Goal: Information Seeking & Learning: Learn about a topic

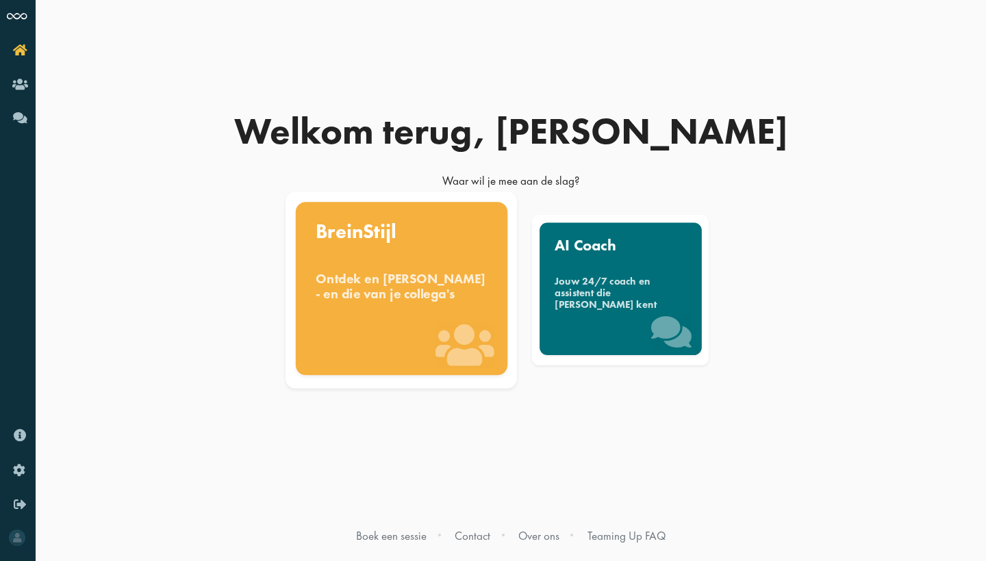
click at [421, 301] on div "Ontdek en benut jouw denkstijl - en die van je collega's" at bounding box center [402, 286] width 172 height 30
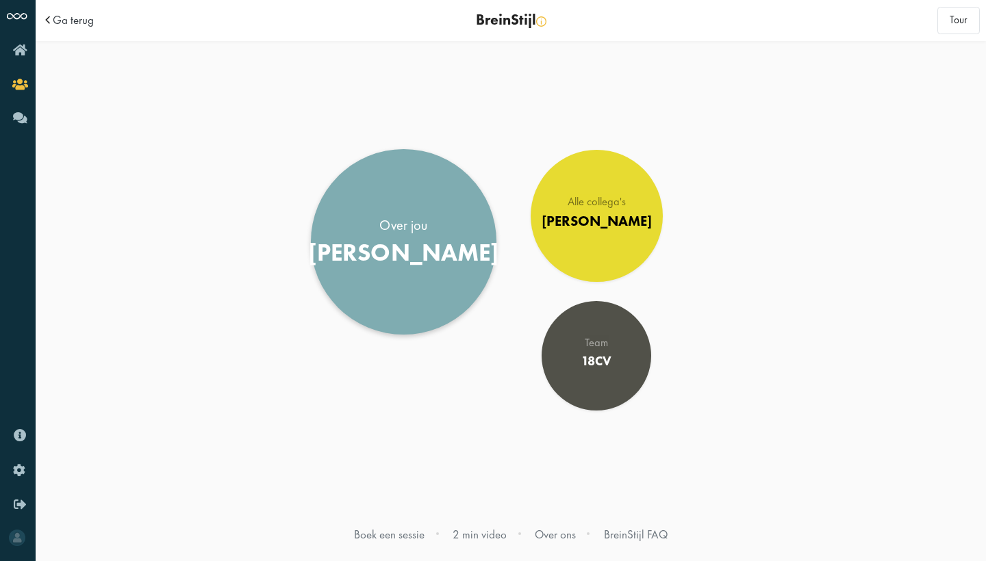
click at [434, 253] on link "Over jou [PERSON_NAME]" at bounding box center [404, 242] width 186 height 186
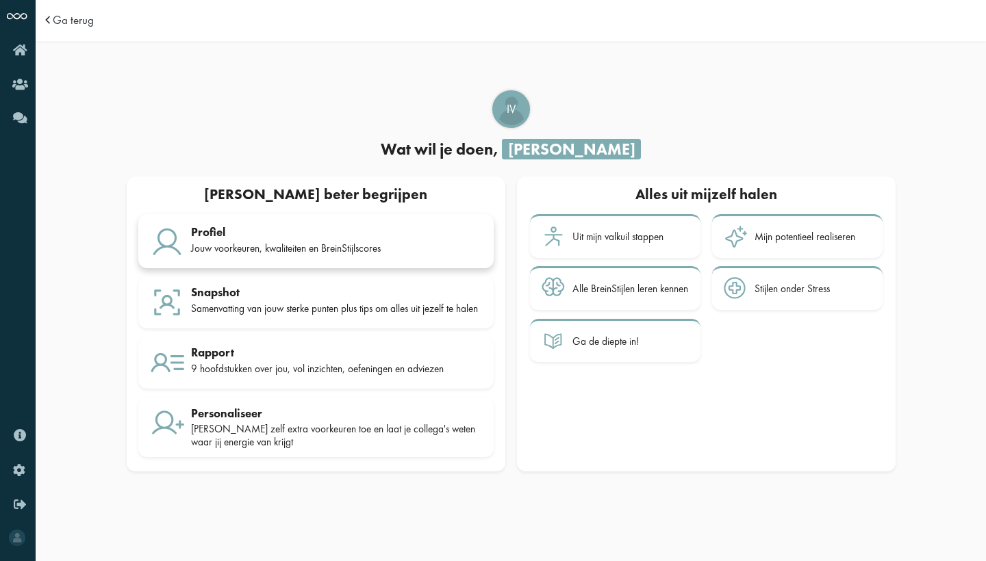
click at [408, 245] on div "Jouw voorkeuren, kwaliteiten en BreinStijlscores" at bounding box center [336, 248] width 291 height 12
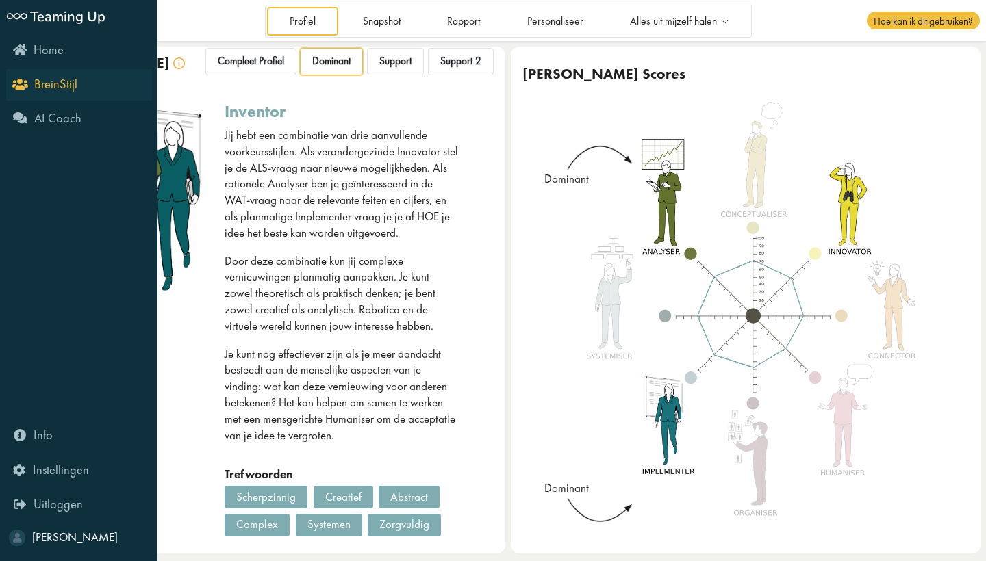
click at [27, 91] on link "BreinStijl" at bounding box center [79, 84] width 146 height 31
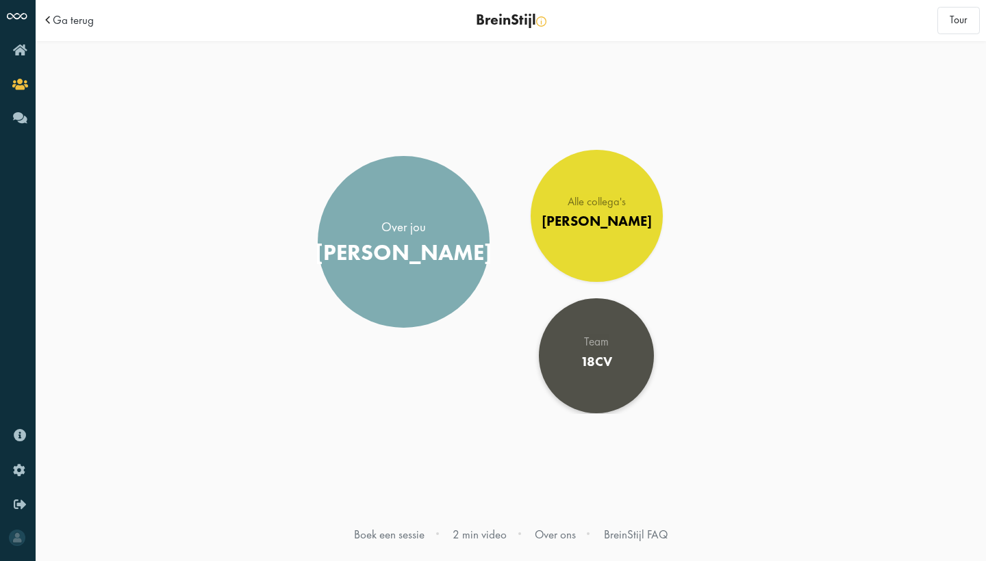
click at [590, 353] on div "Team 18CV" at bounding box center [596, 355] width 31 height 39
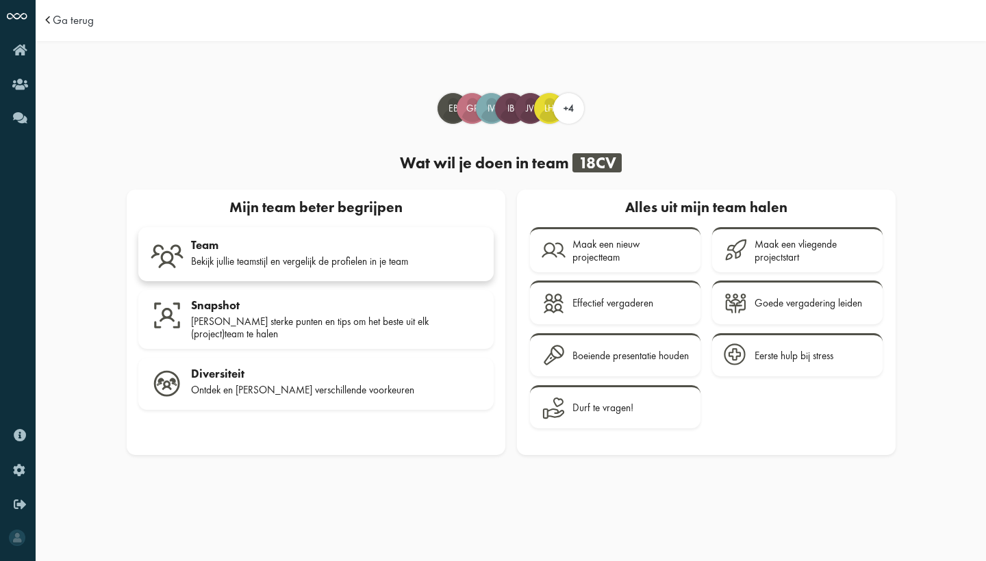
click at [389, 242] on div "Team" at bounding box center [336, 245] width 291 height 14
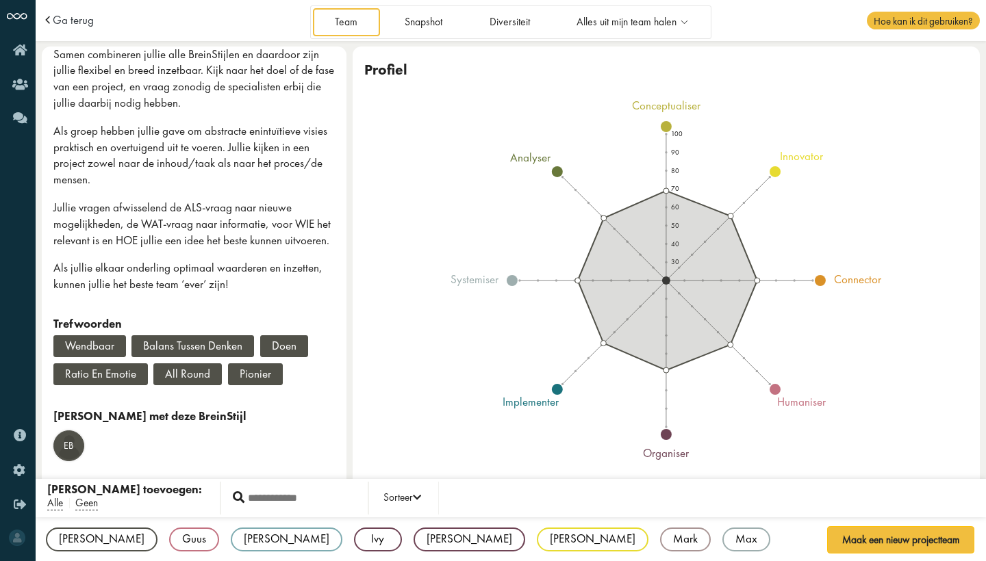
scroll to position [350, 0]
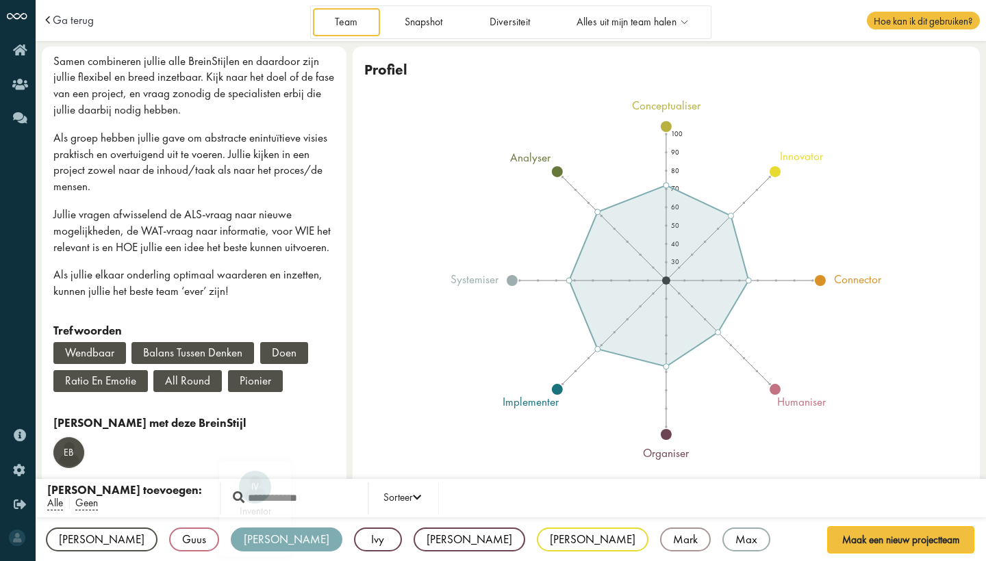
click at [231, 546] on div "[PERSON_NAME]" at bounding box center [287, 540] width 112 height 24
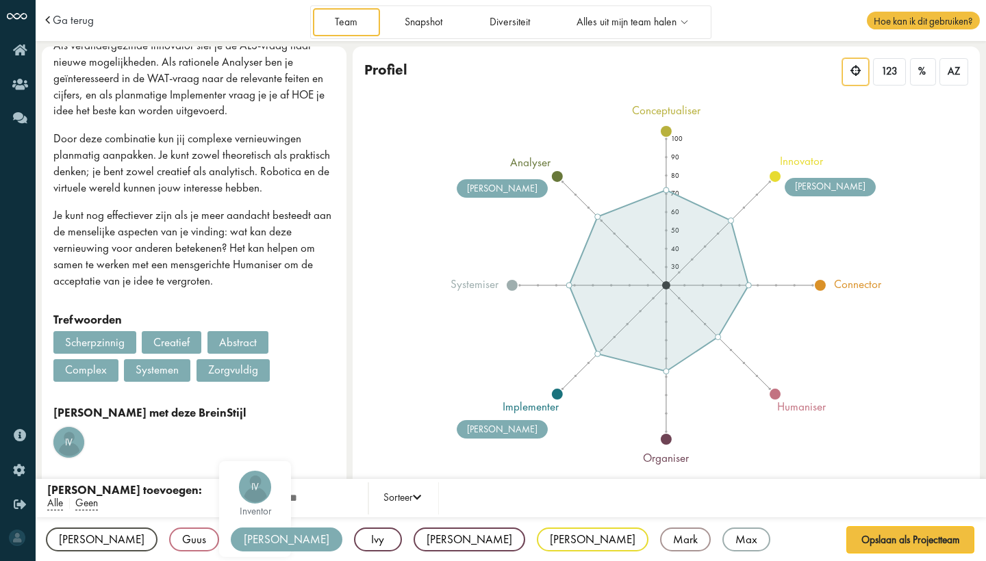
scroll to position [282, 0]
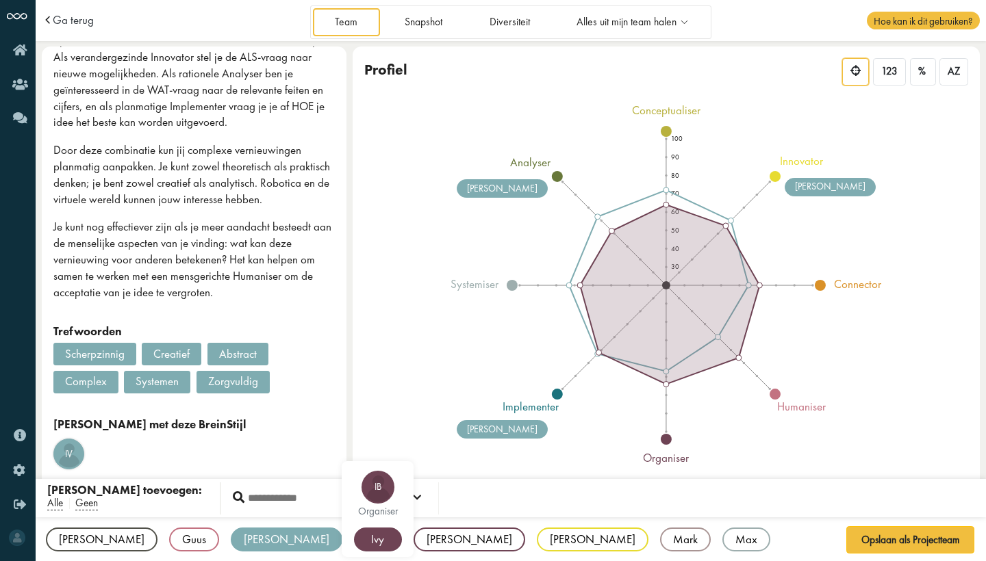
click at [354, 542] on div "Ivy" at bounding box center [378, 540] width 48 height 24
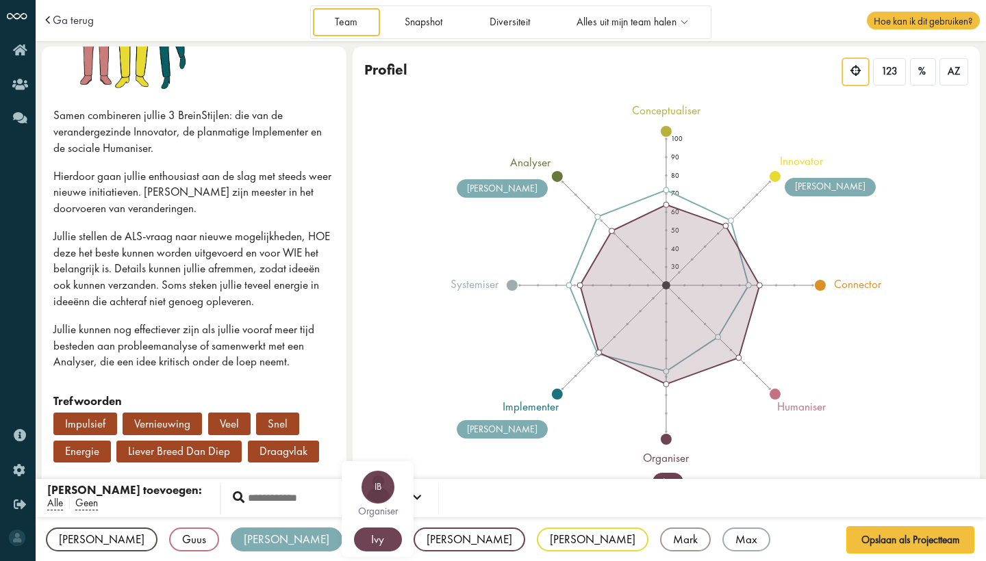
click at [354, 542] on div "Ivy" at bounding box center [378, 540] width 48 height 24
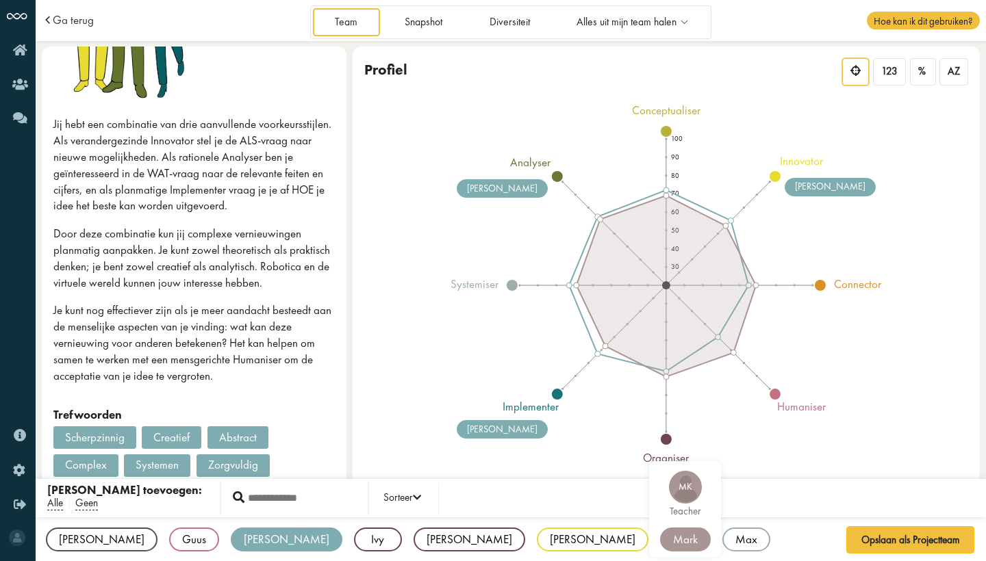
click at [660, 541] on div "Mark" at bounding box center [685, 540] width 51 height 24
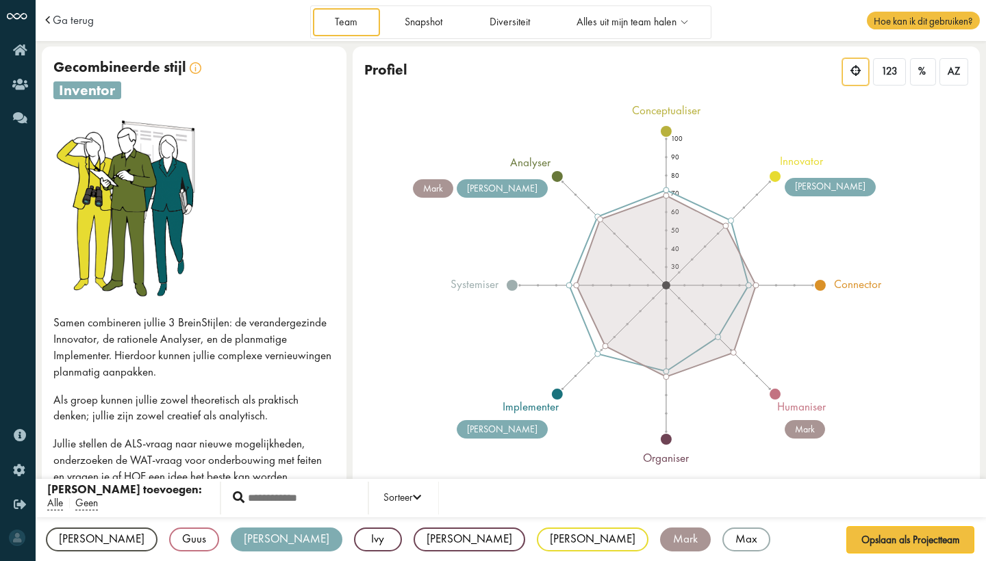
scroll to position [0, 0]
click at [660, 544] on div "Mark" at bounding box center [685, 540] width 51 height 24
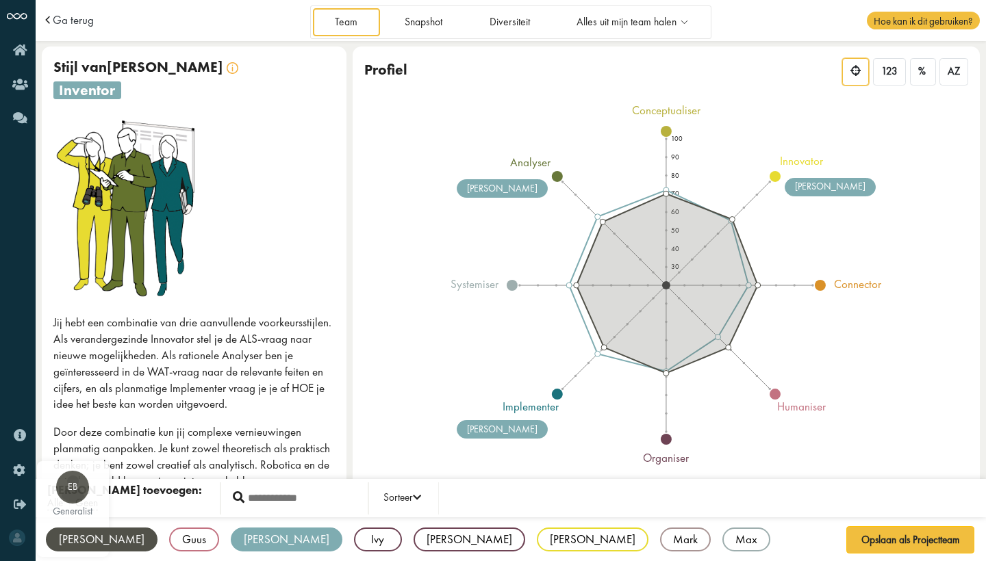
click at [80, 536] on div "Emma" at bounding box center [102, 540] width 112 height 24
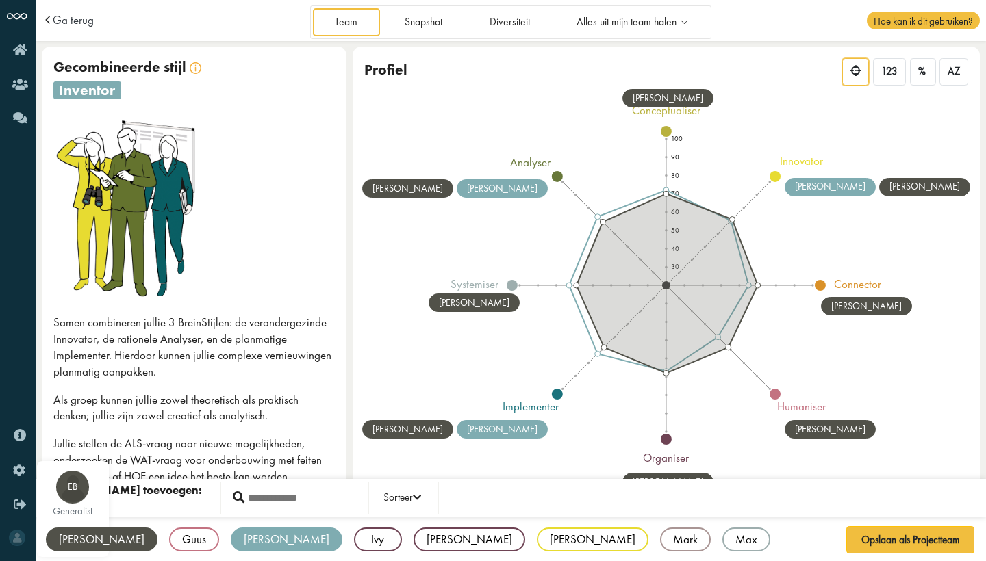
click at [80, 536] on div "Emma" at bounding box center [102, 540] width 112 height 24
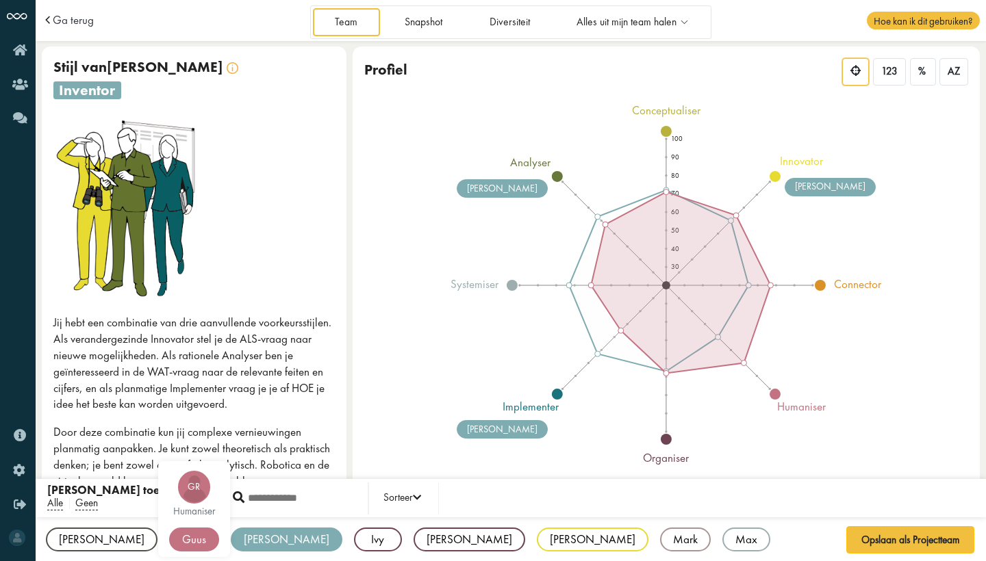
click at [169, 537] on div "Guus" at bounding box center [194, 540] width 50 height 24
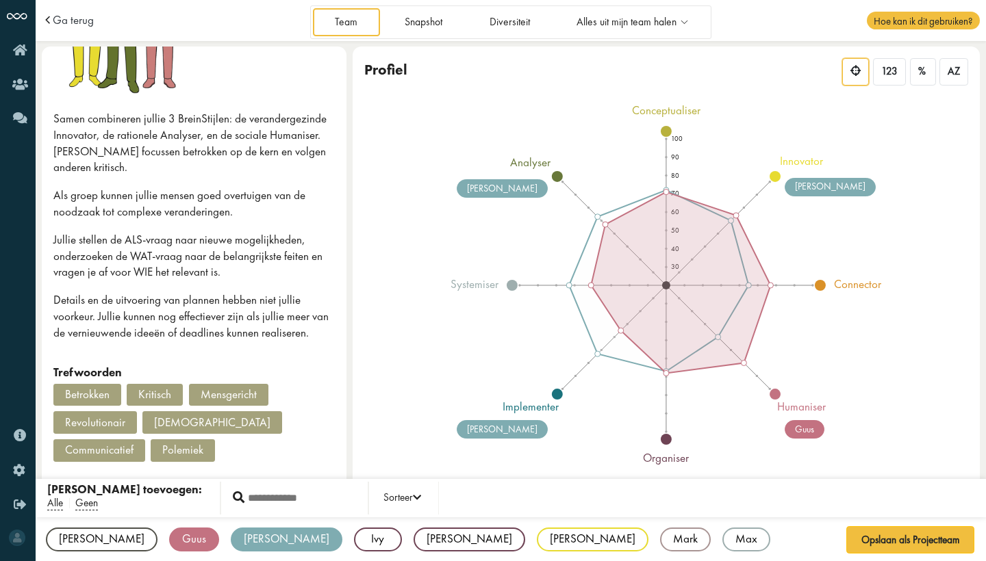
scroll to position [190, 0]
click at [169, 542] on div "Guus" at bounding box center [194, 540] width 50 height 24
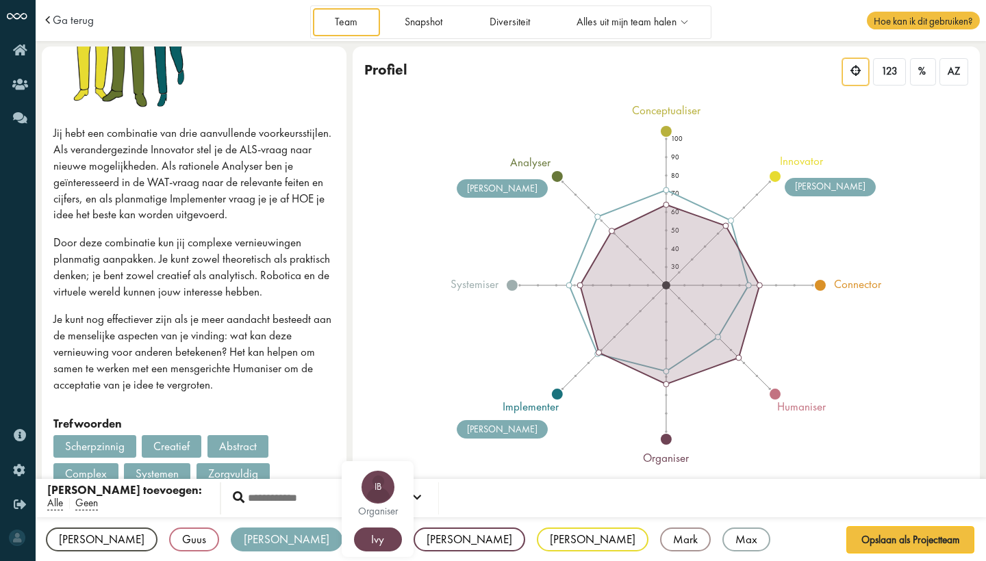
click at [354, 542] on div "Ivy" at bounding box center [378, 540] width 48 height 24
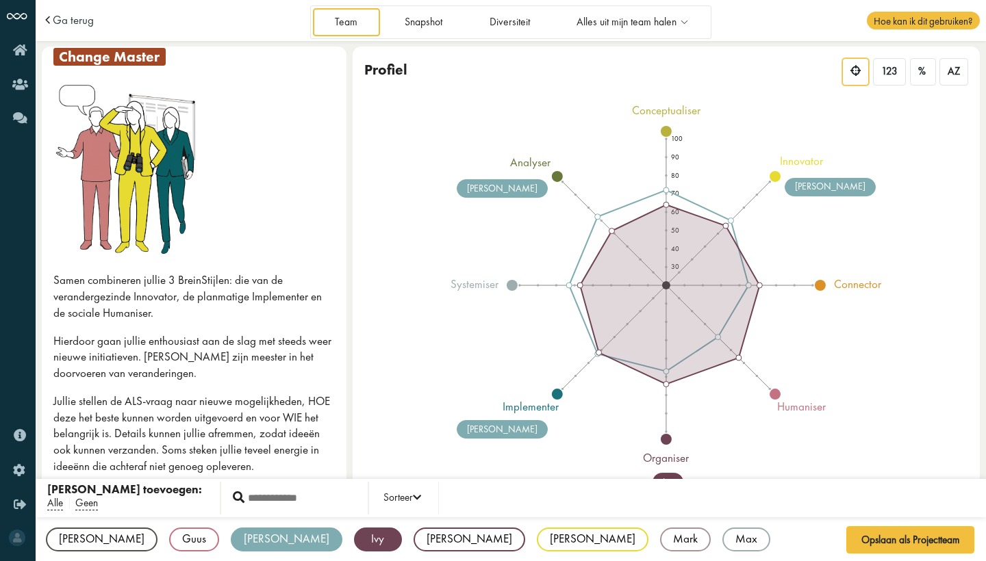
scroll to position [0, 0]
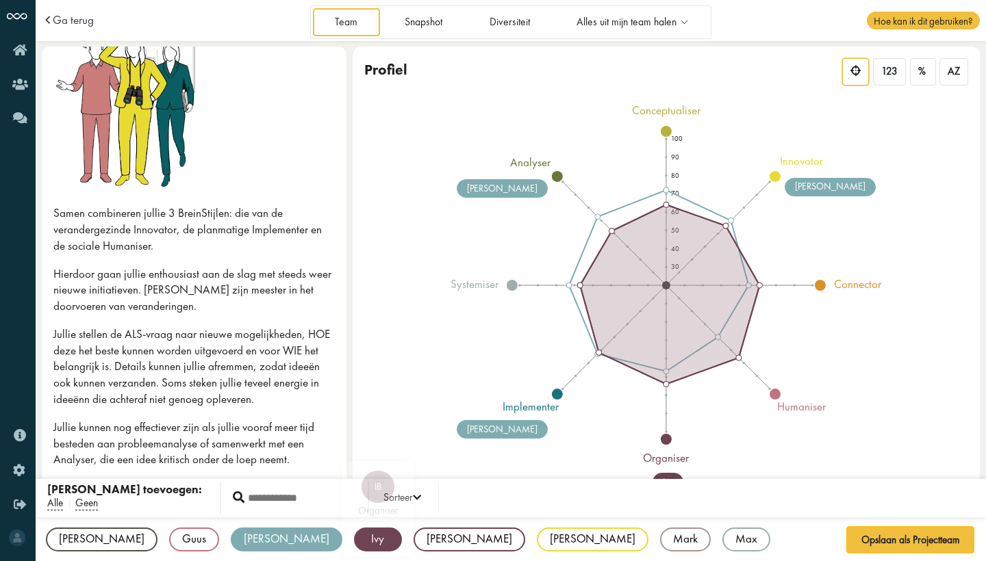
click at [354, 542] on div "Ivy" at bounding box center [378, 540] width 48 height 24
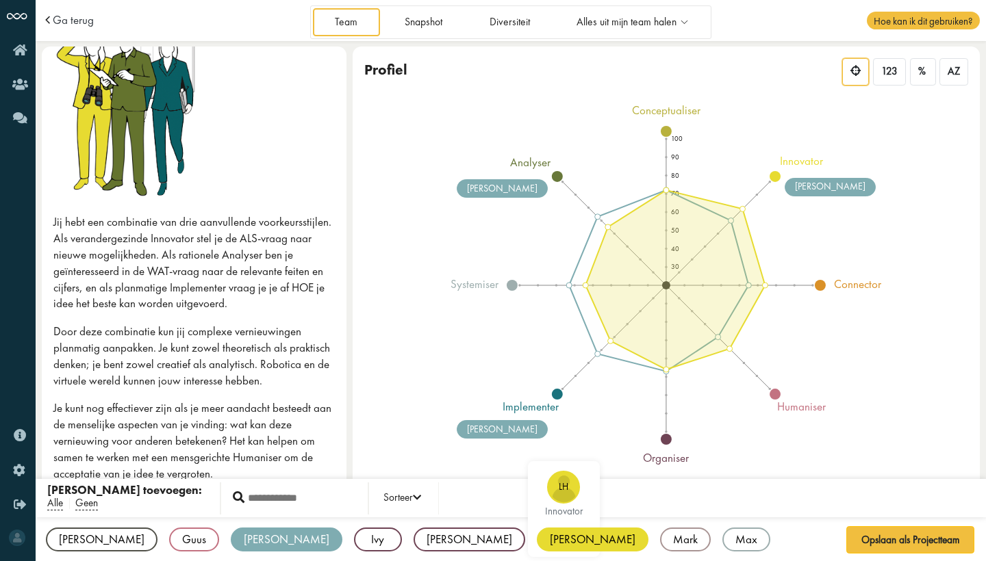
click at [537, 541] on div "Louise" at bounding box center [593, 540] width 112 height 24
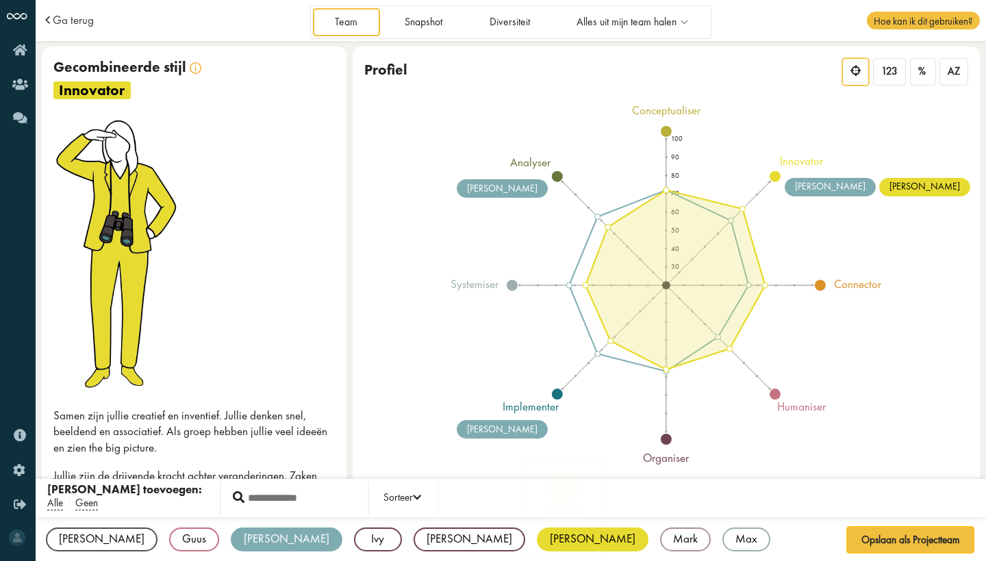
click at [537, 545] on div "Louise" at bounding box center [593, 540] width 112 height 24
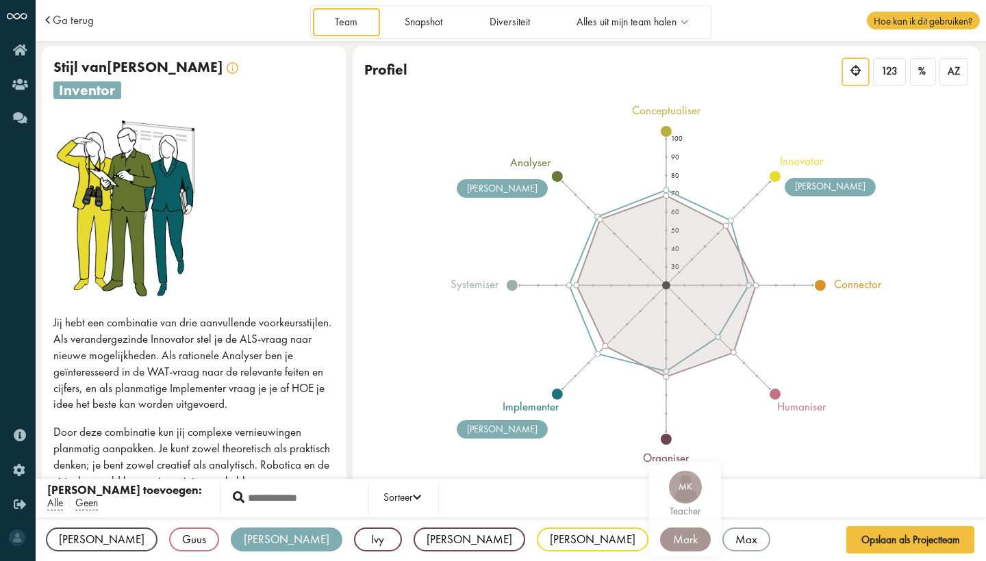
click at [660, 541] on div "Mark" at bounding box center [685, 540] width 51 height 24
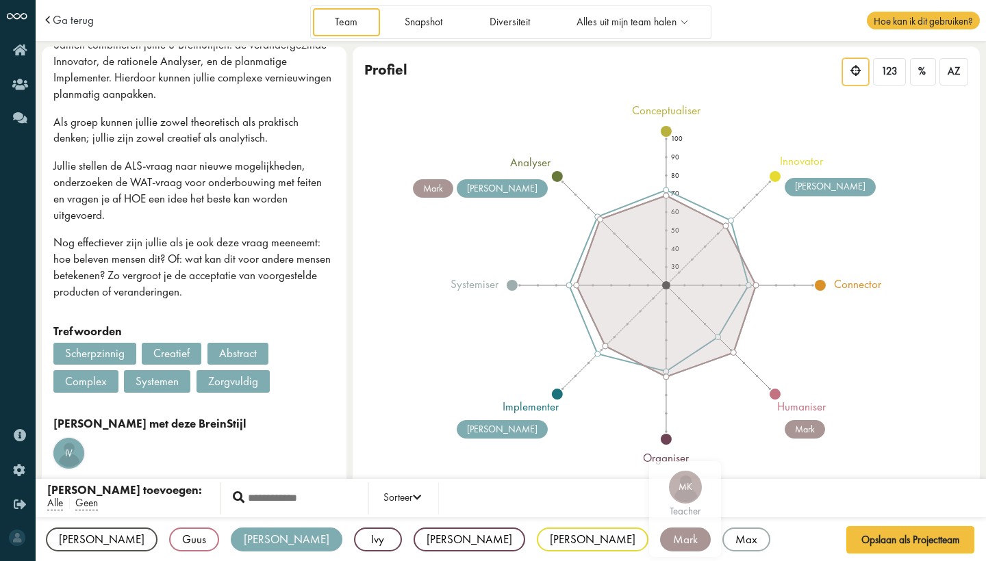
click at [660, 546] on div "Mark" at bounding box center [685, 540] width 51 height 24
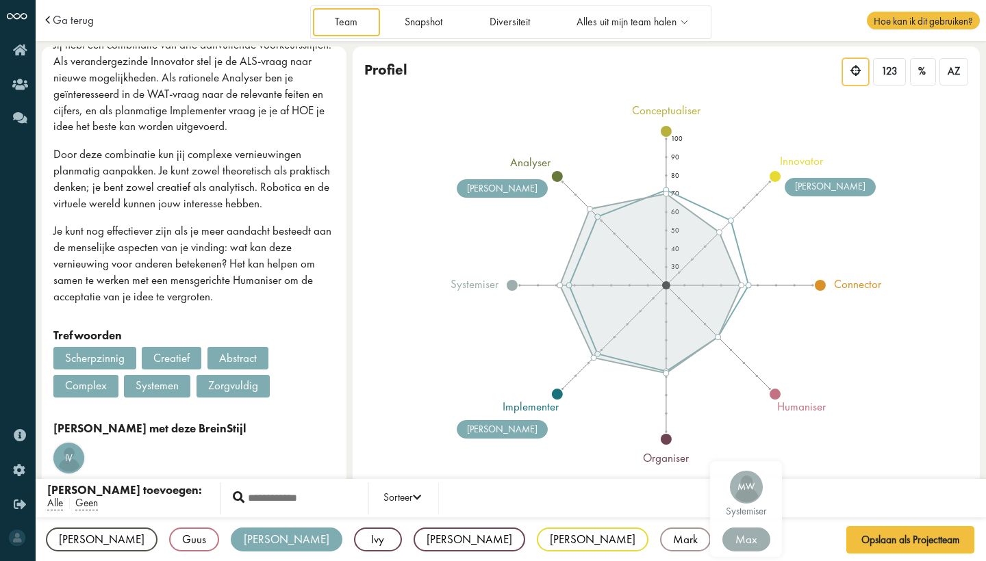
click at [722, 534] on div "Max" at bounding box center [746, 540] width 48 height 24
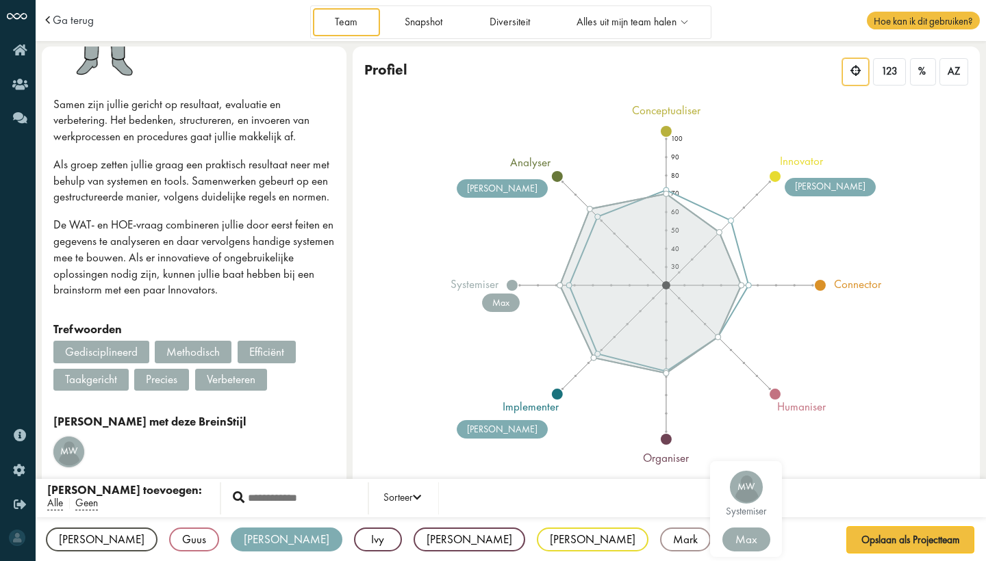
click at [722, 537] on div "Max" at bounding box center [746, 540] width 48 height 24
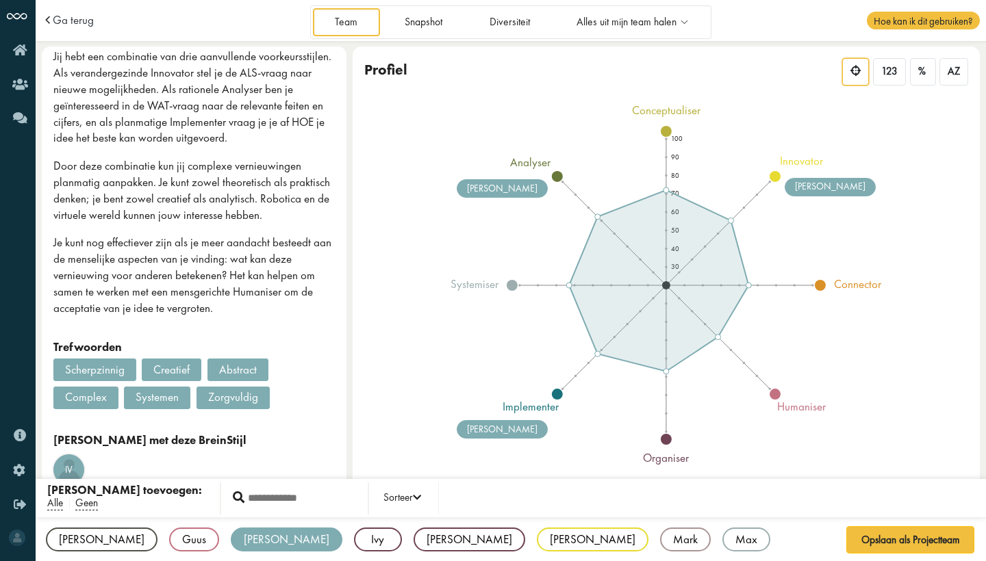
click at [227, 536] on div "Emma EB generalist Guus GR humaniser Irene Iv inventor Ivy IB organiser Julia J…" at bounding box center [511, 558] width 950 height 81
click at [231, 536] on div "[PERSON_NAME]" at bounding box center [287, 540] width 112 height 24
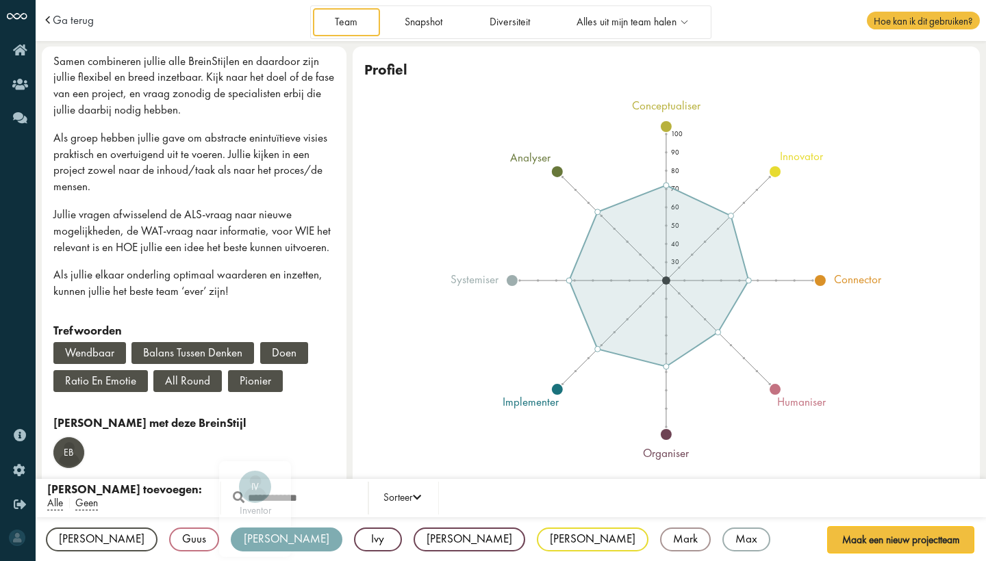
click at [231, 539] on div "[PERSON_NAME]" at bounding box center [287, 540] width 112 height 24
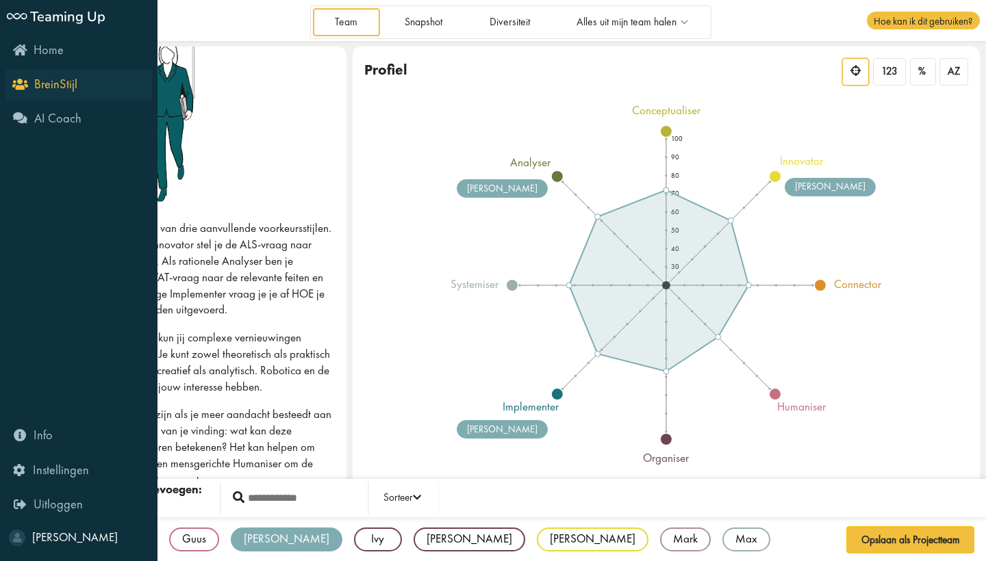
click at [21, 76] on link "BreinStijl" at bounding box center [79, 84] width 146 height 31
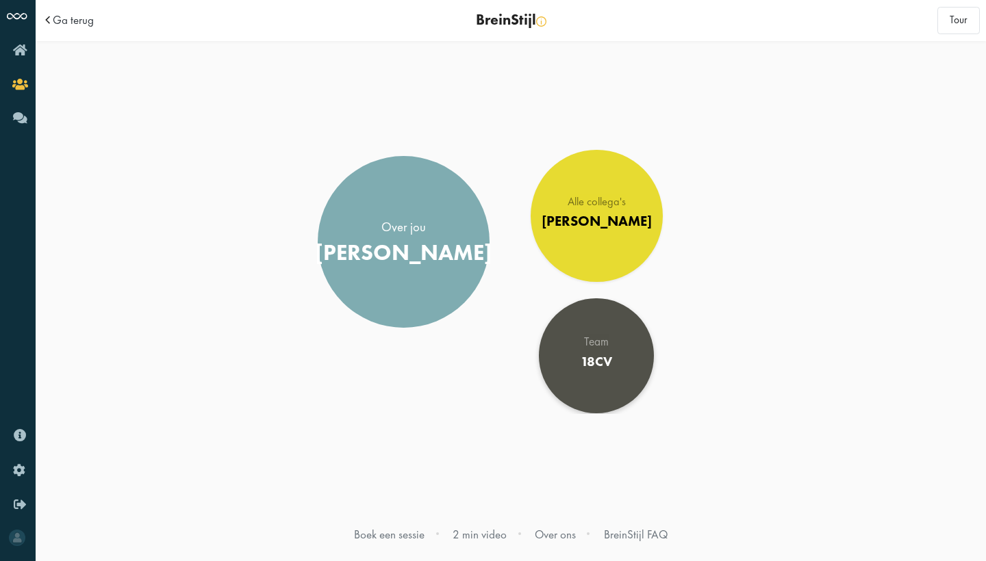
click at [603, 392] on link "Team 18CV" at bounding box center [596, 356] width 115 height 115
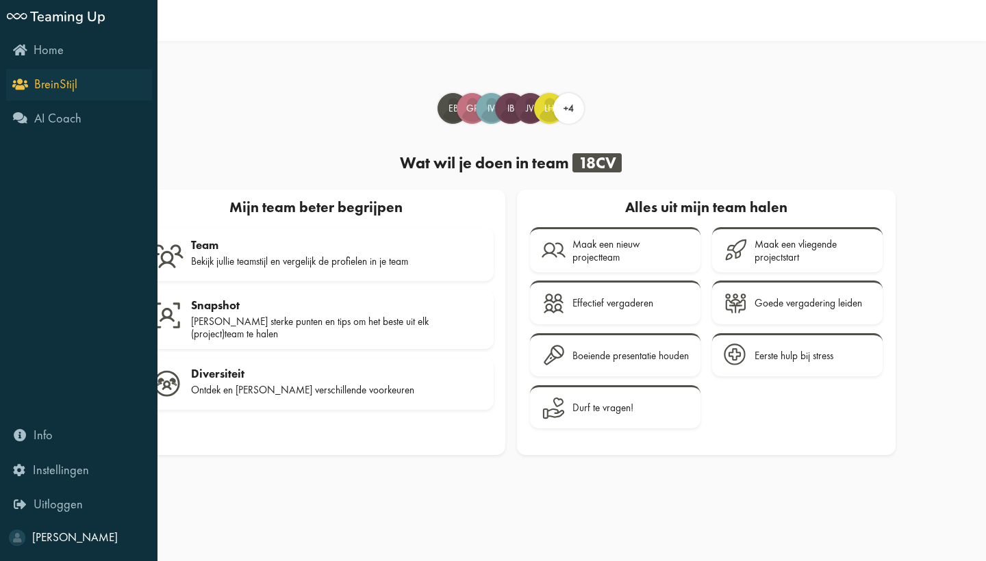
click at [15, 79] on icon "BreinStijl" at bounding box center [46, 83] width 62 height 13
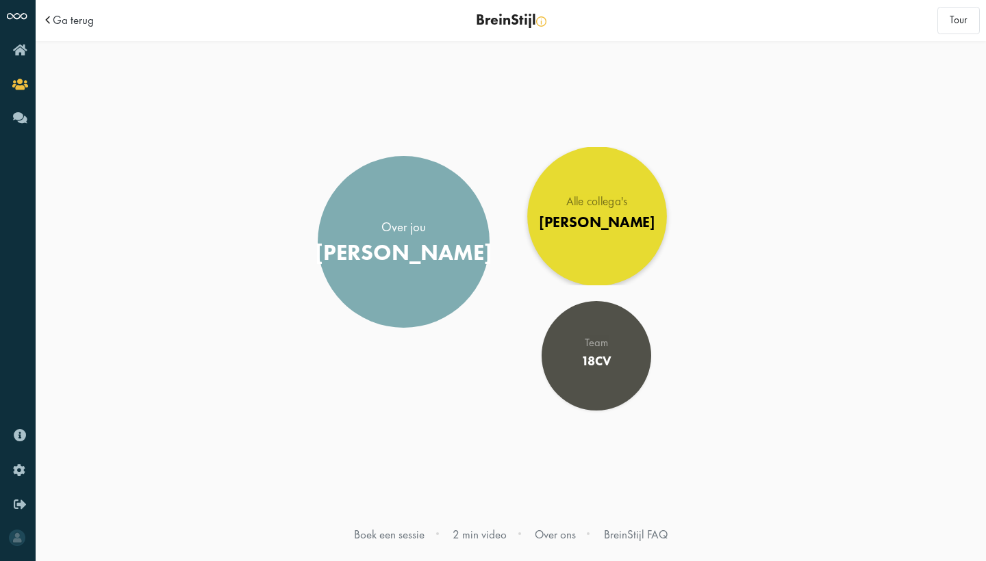
click at [603, 233] on div "Alle collega's [PERSON_NAME]" at bounding box center [597, 216] width 116 height 40
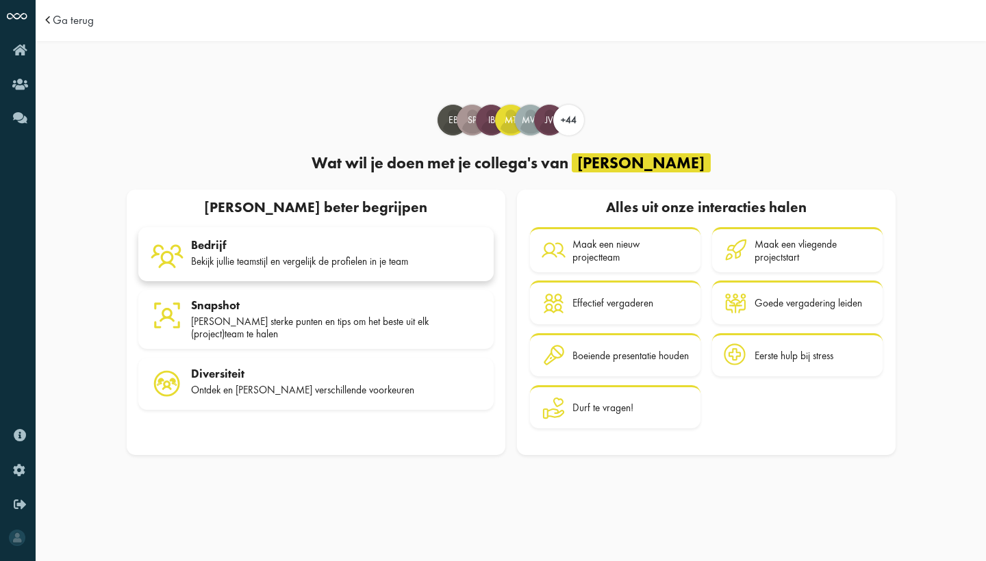
click at [347, 255] on div "Bekijk jullie teamstijl en vergelijk de profielen in je team" at bounding box center [336, 261] width 291 height 12
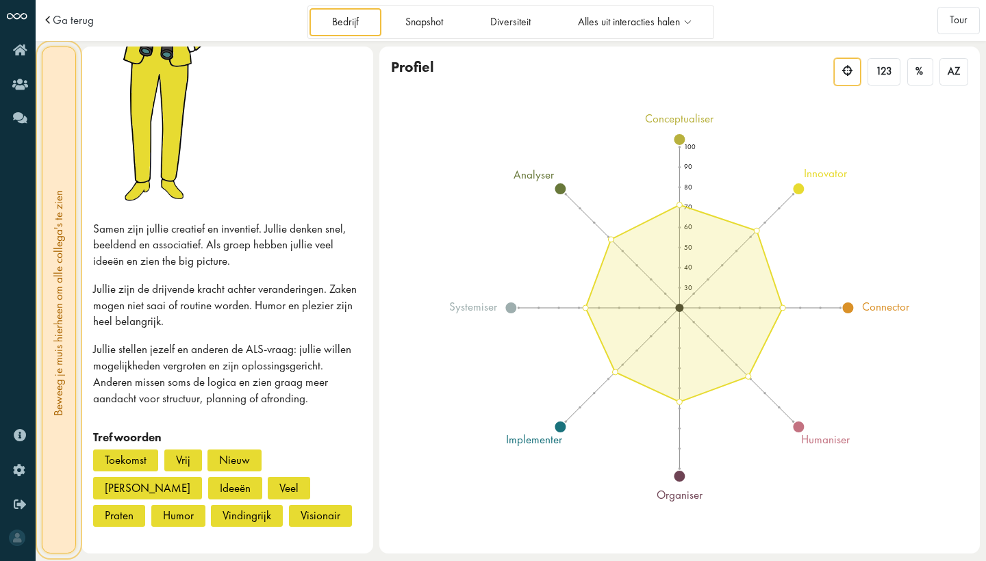
scroll to position [200, 0]
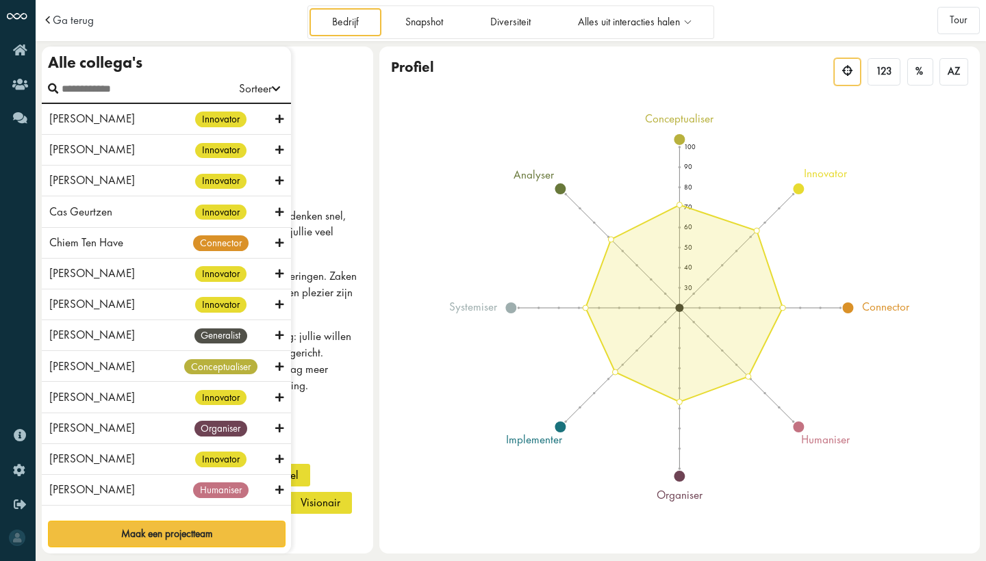
click at [76, 411] on div "[PERSON_NAME] innovator [PERSON_NAME] innovator [PERSON_NAME] innovator Cas Geu…" at bounding box center [166, 308] width 249 height 409
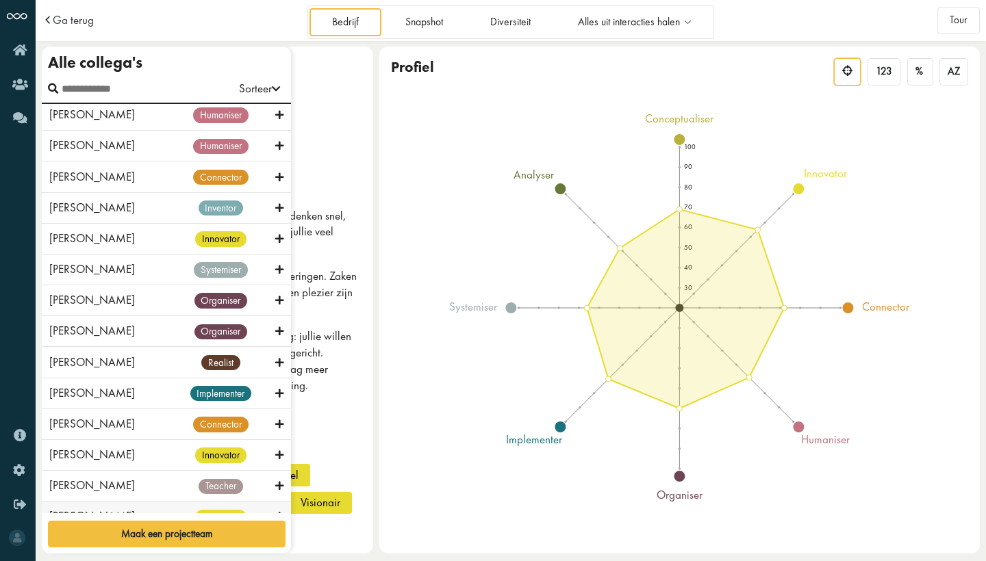
scroll to position [368, 0]
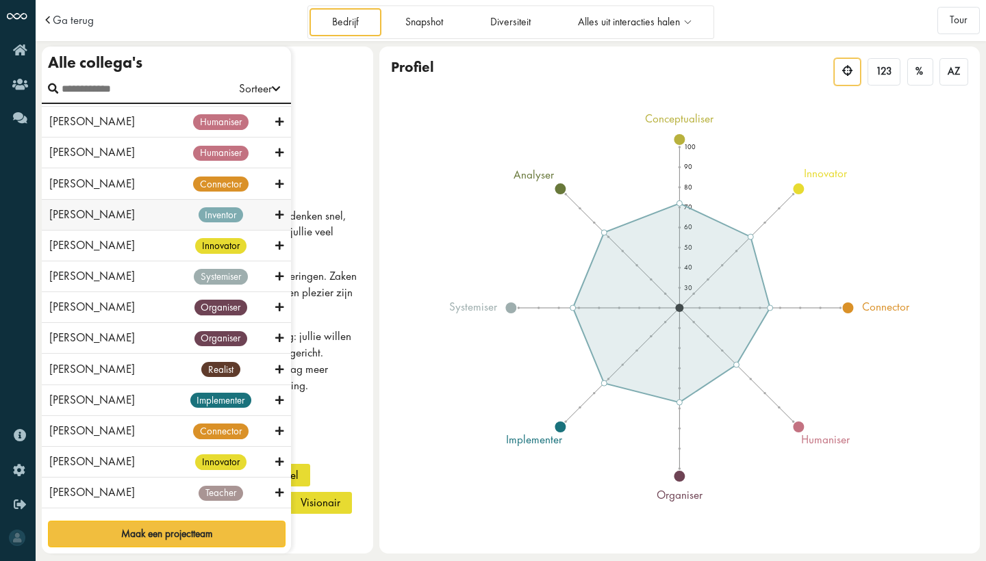
click at [275, 216] on icon at bounding box center [279, 215] width 8 height 13
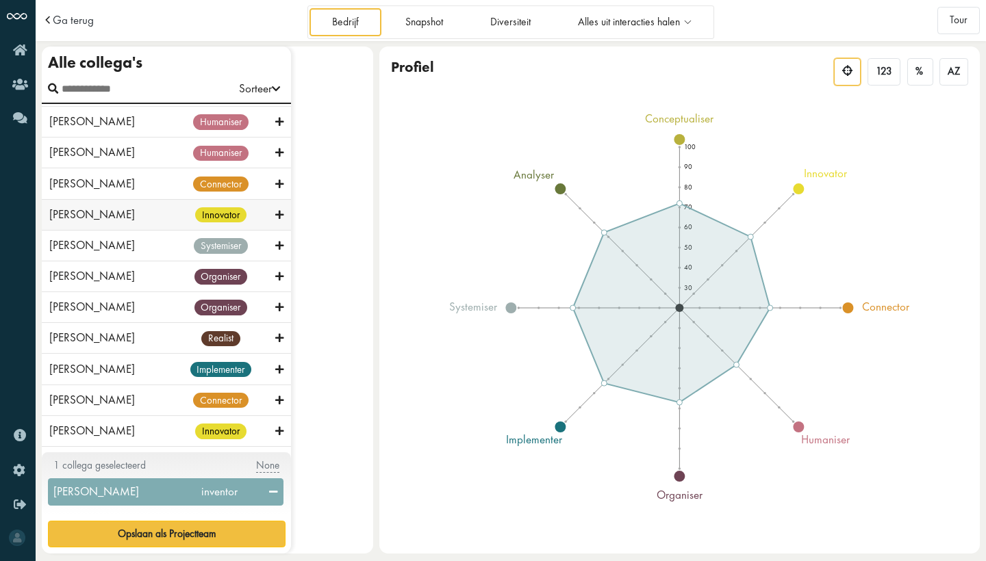
scroll to position [0, 0]
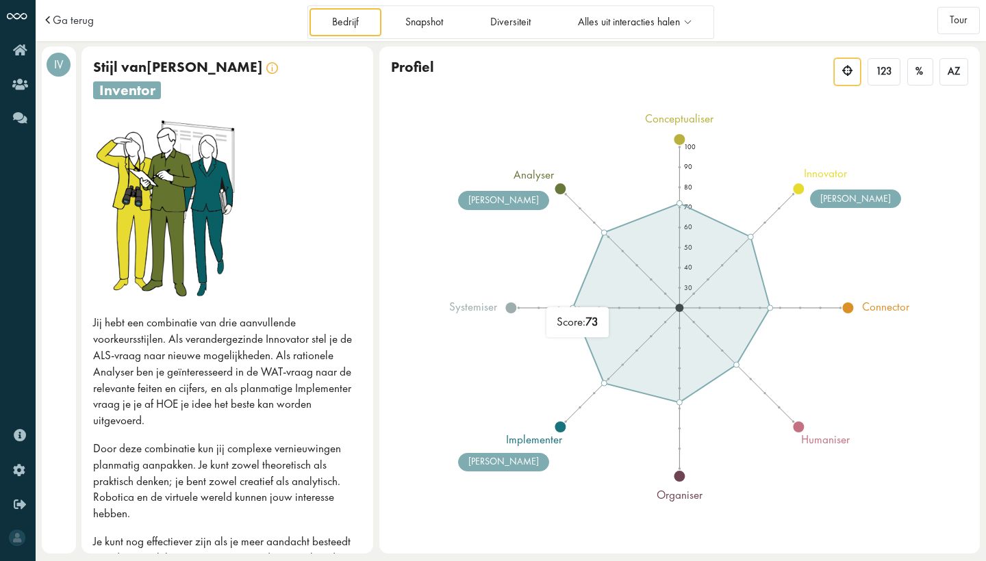
click at [683, 311] on icon at bounding box center [671, 302] width 197 height 199
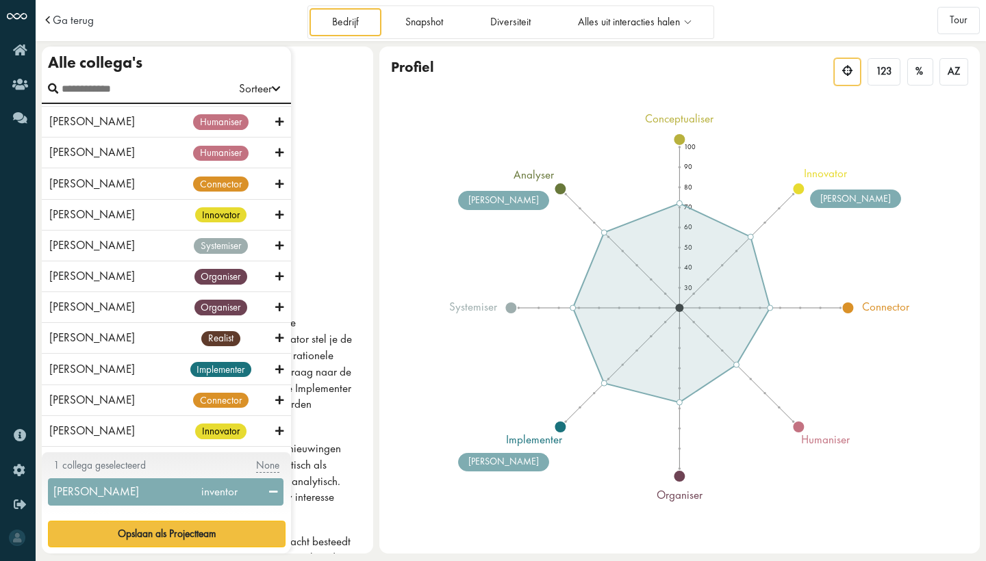
click at [58, 61] on div "Alle collega's" at bounding box center [95, 62] width 94 height 19
